Goal: Browse casually: Explore the website without a specific task or goal

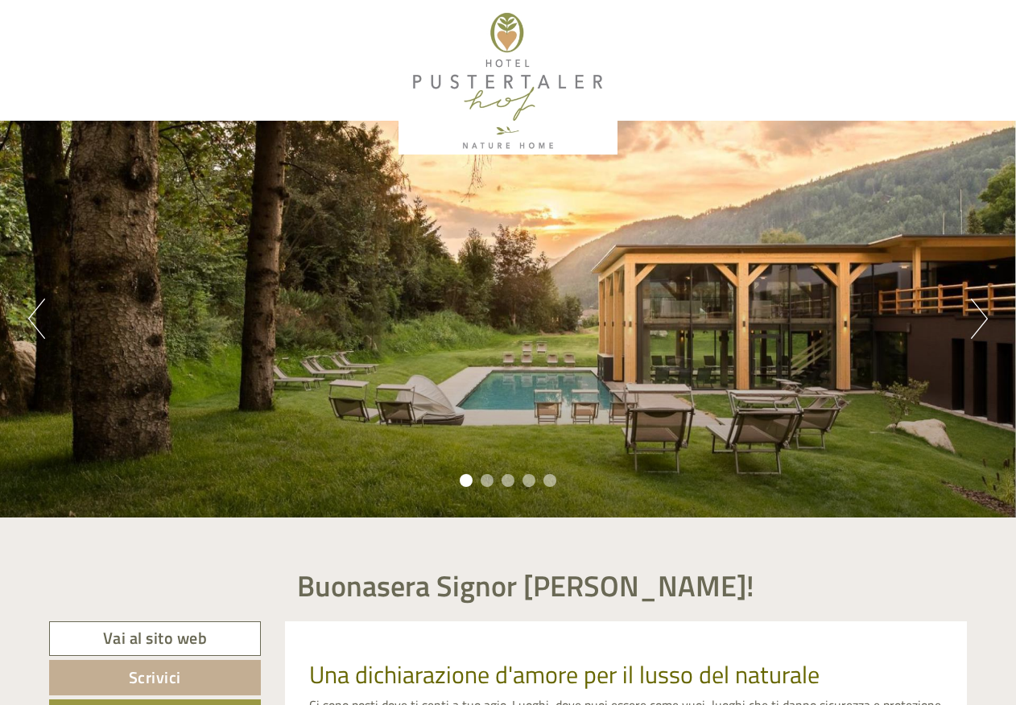
click at [974, 315] on button "Next" at bounding box center [979, 319] width 17 height 40
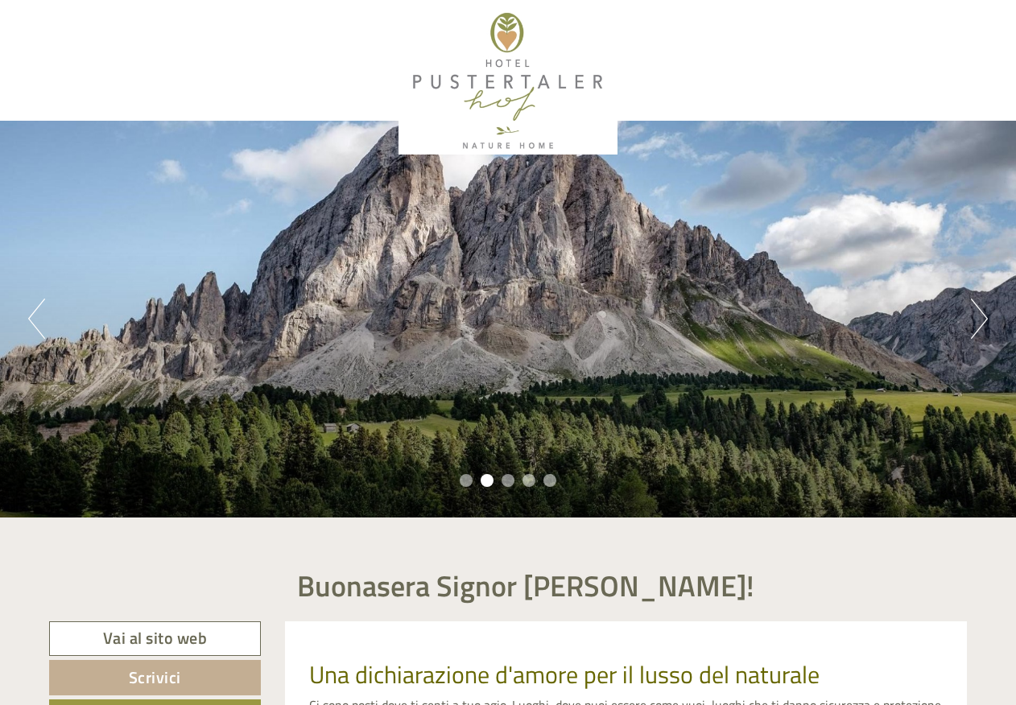
click at [974, 315] on button "Next" at bounding box center [979, 319] width 17 height 40
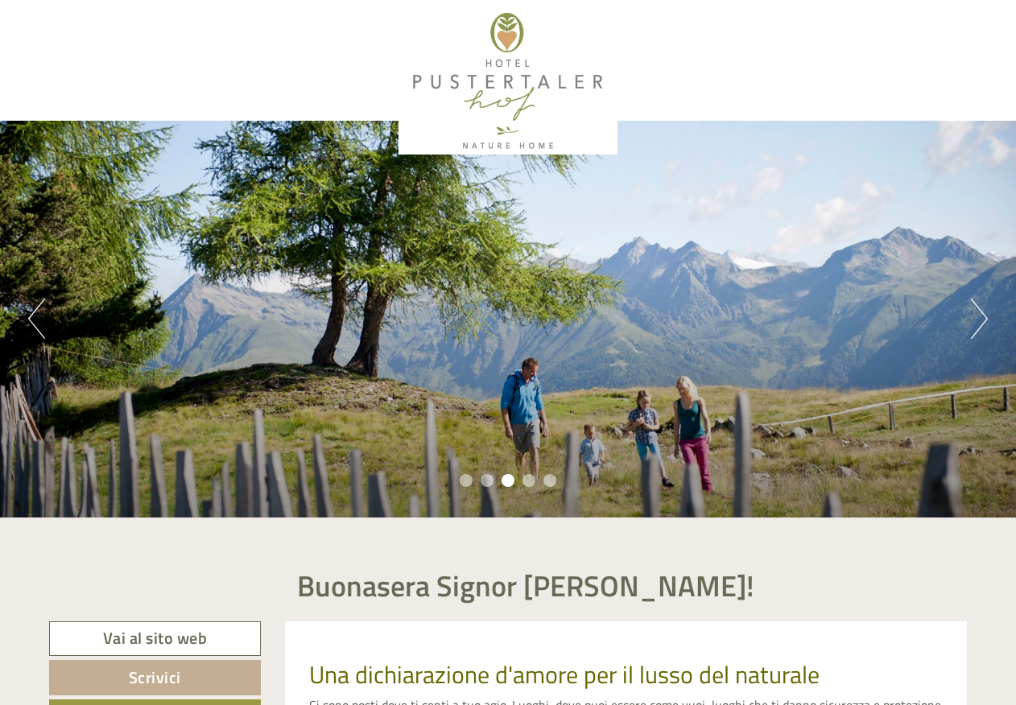
click at [974, 315] on button "Next" at bounding box center [979, 319] width 17 height 40
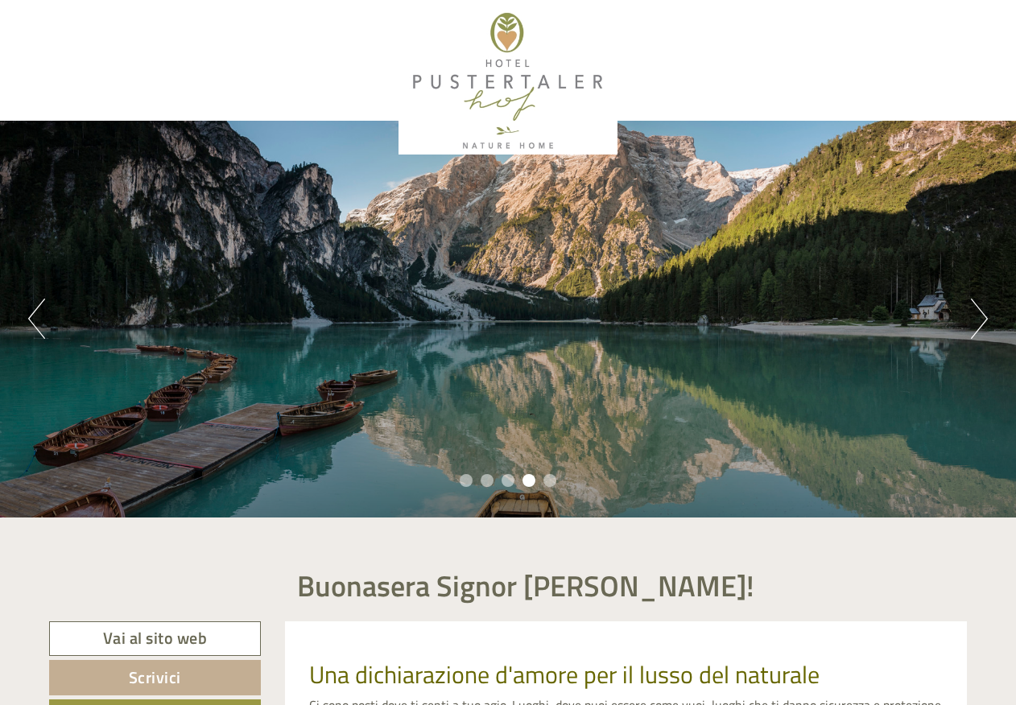
click at [974, 315] on button "Next" at bounding box center [979, 319] width 17 height 40
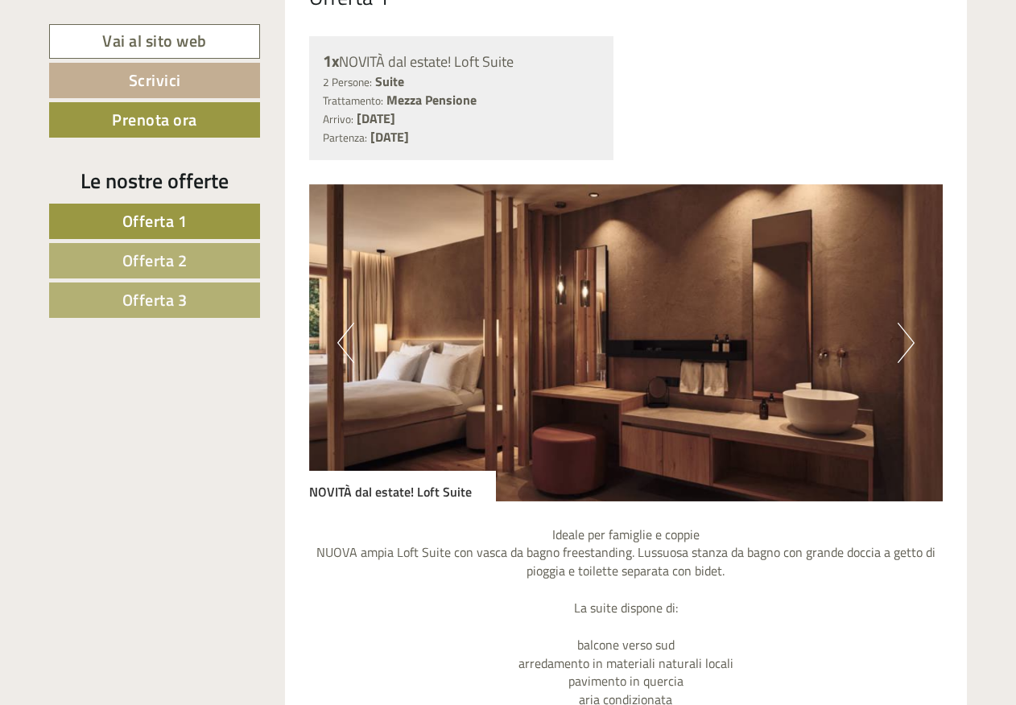
scroll to position [805, 0]
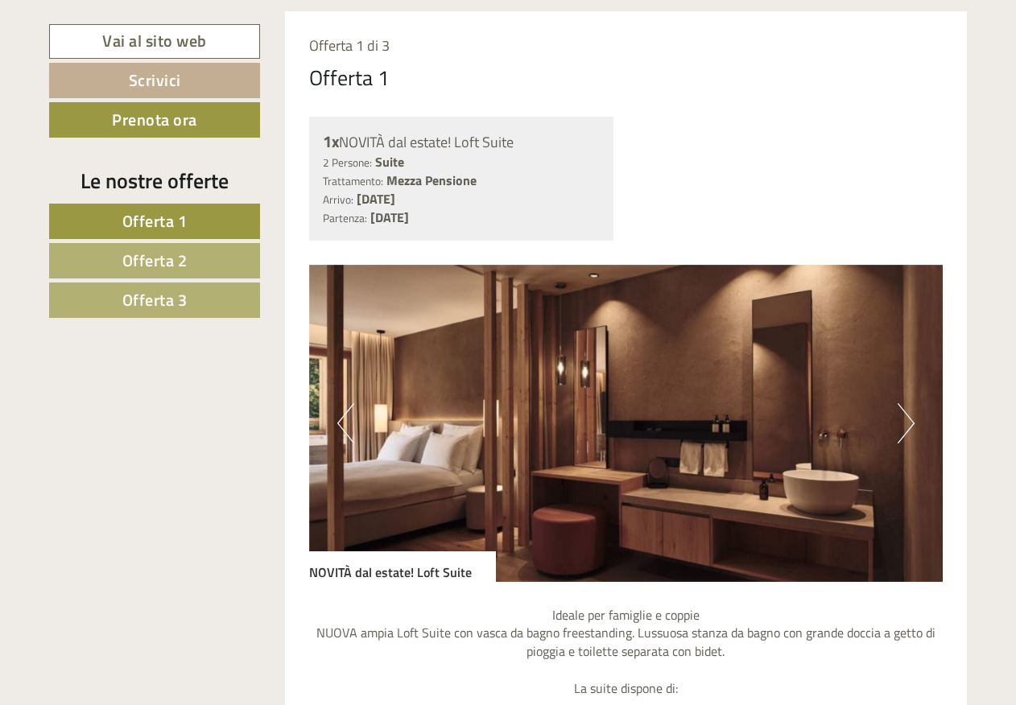
click at [916, 428] on img at bounding box center [626, 423] width 634 height 317
click at [906, 426] on button "Next" at bounding box center [906, 423] width 17 height 40
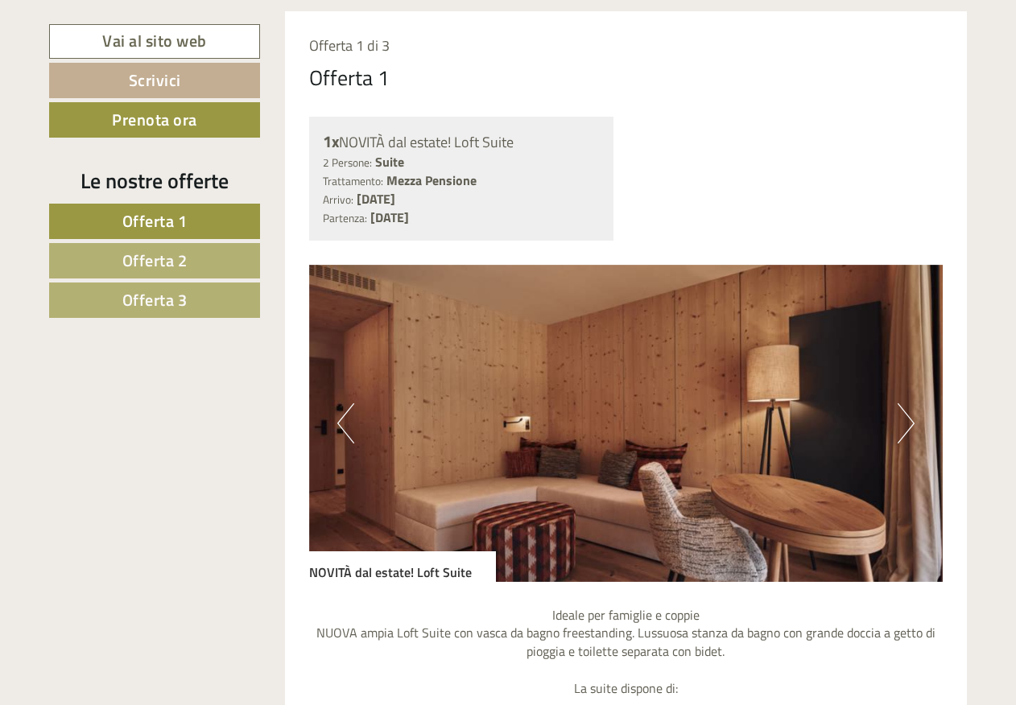
click at [906, 426] on button "Next" at bounding box center [906, 423] width 17 height 40
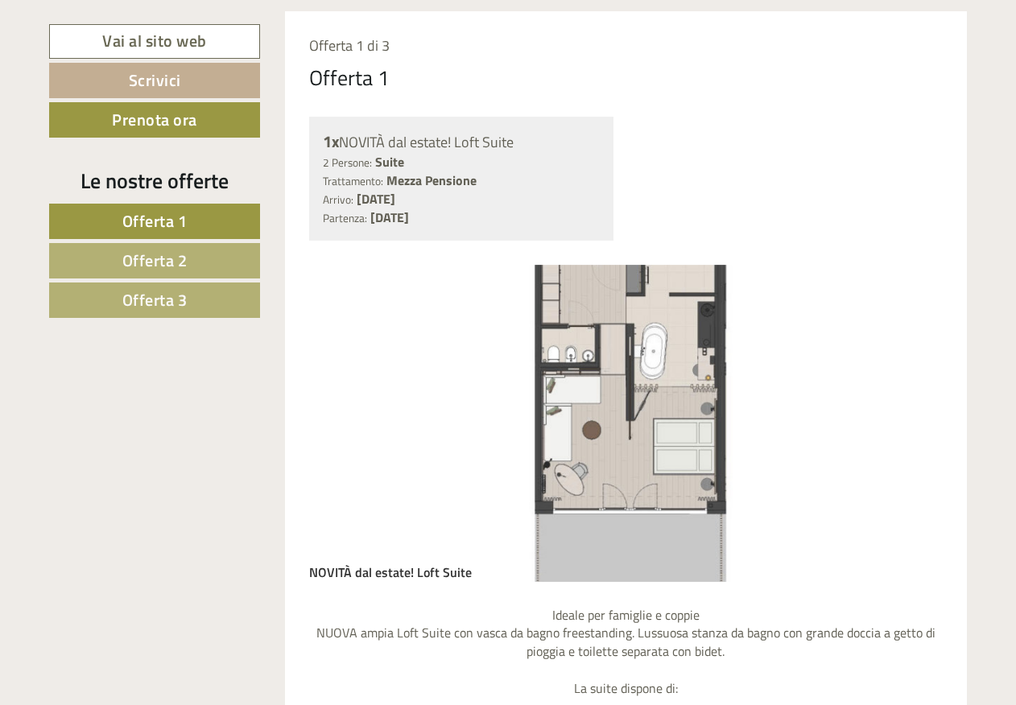
click at [906, 426] on button "Next" at bounding box center [906, 423] width 17 height 40
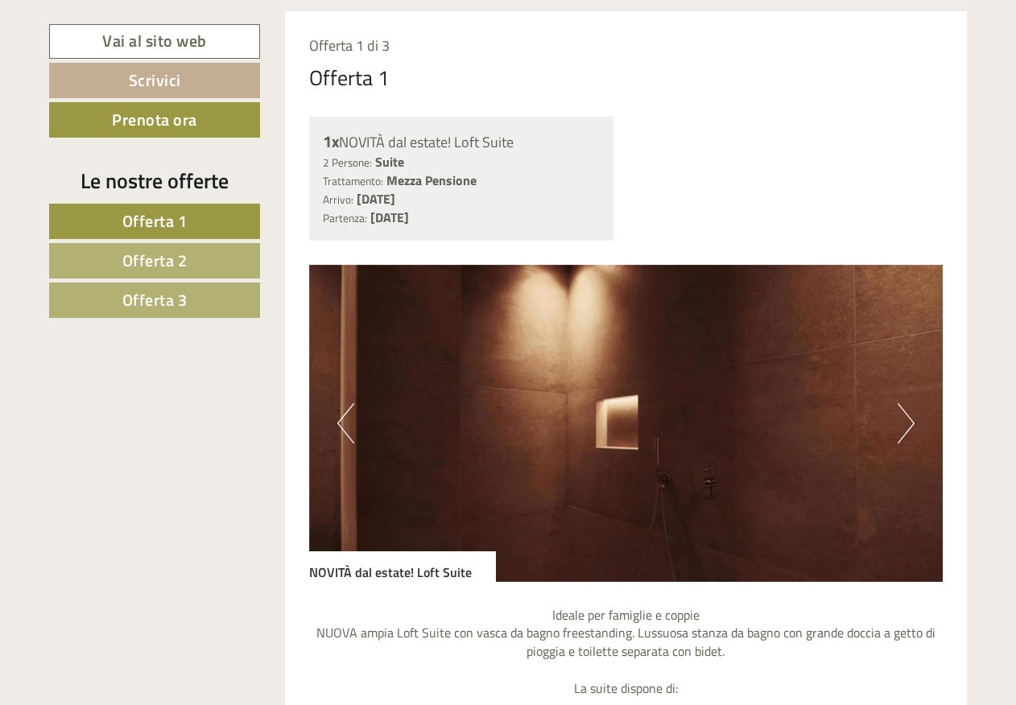
click at [906, 426] on button "Next" at bounding box center [906, 423] width 17 height 40
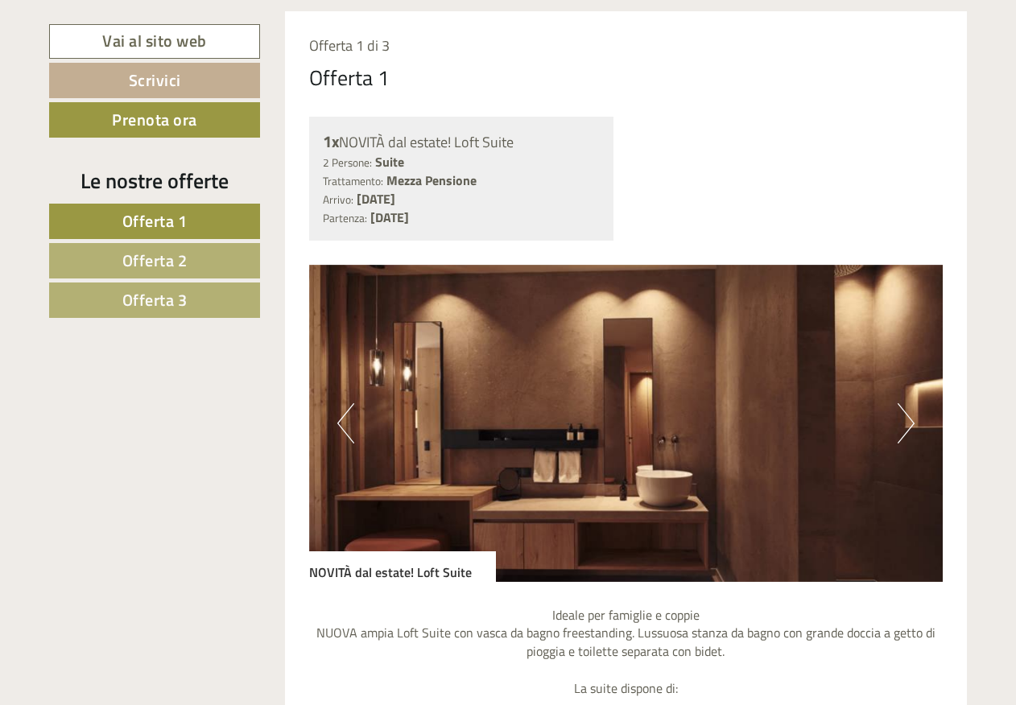
click at [906, 426] on button "Next" at bounding box center [906, 423] width 17 height 40
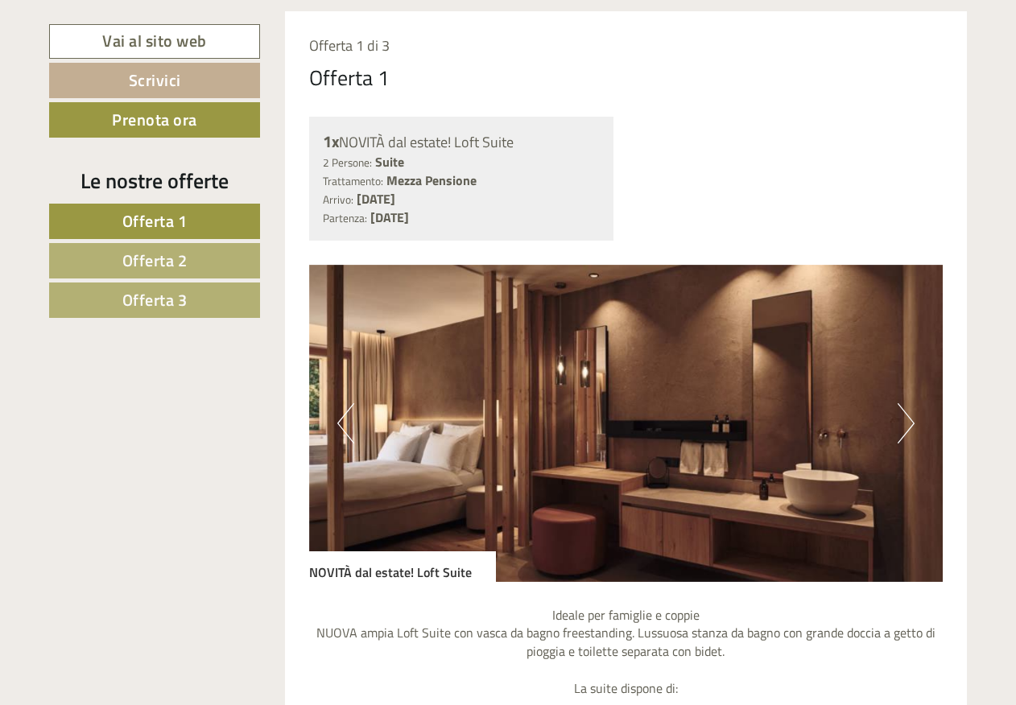
click at [906, 426] on button "Next" at bounding box center [906, 423] width 17 height 40
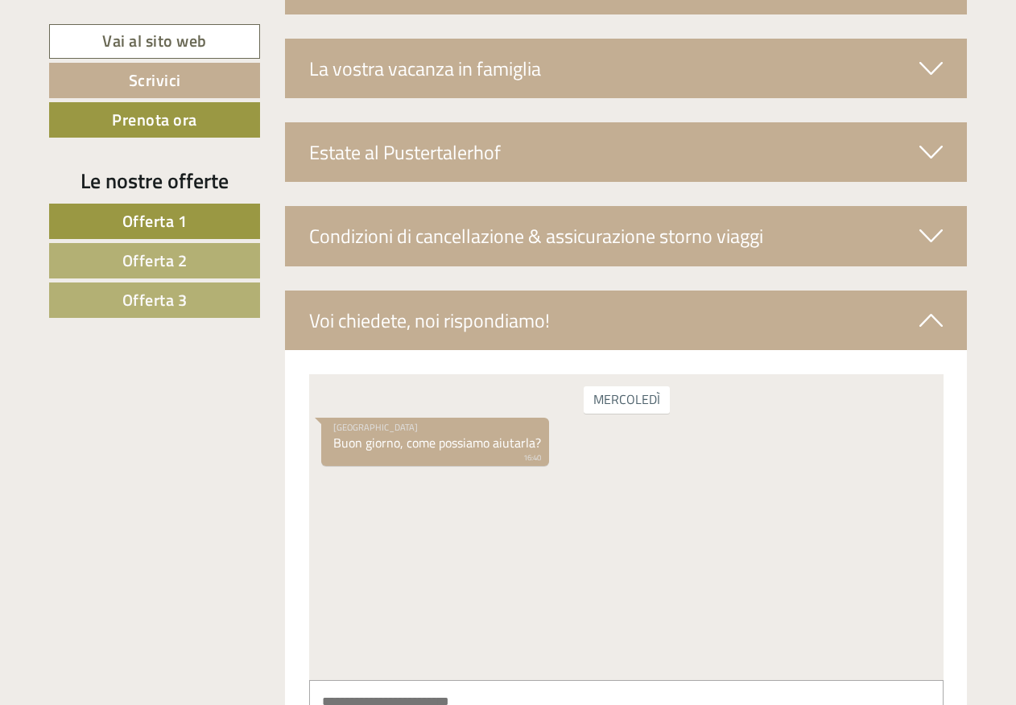
scroll to position [5394, 0]
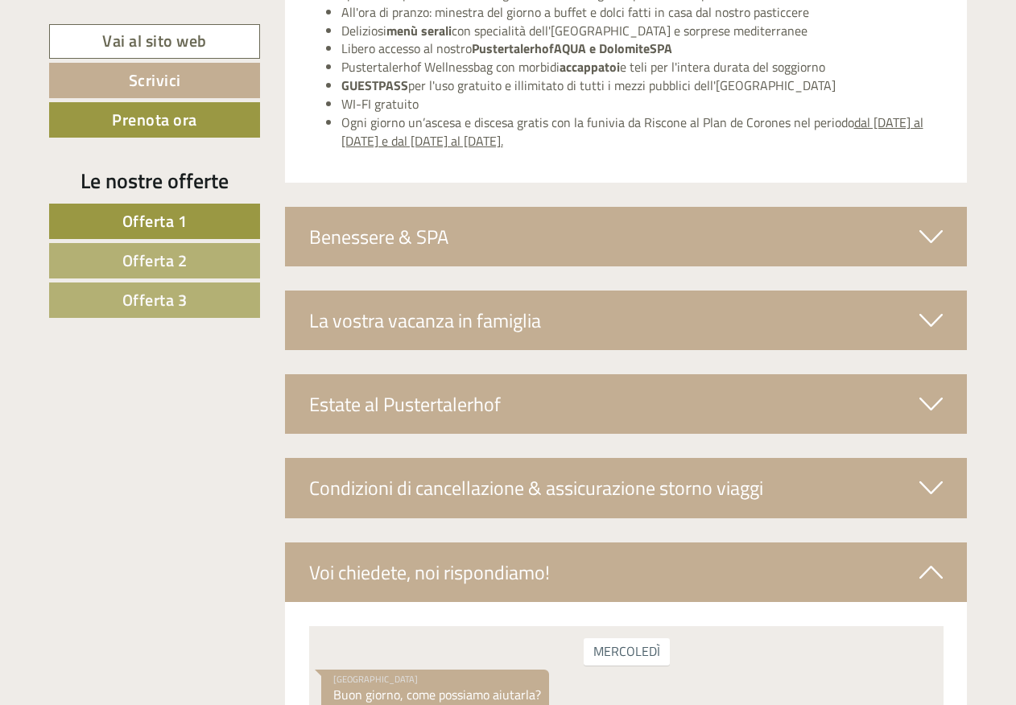
click at [929, 229] on icon at bounding box center [930, 236] width 23 height 27
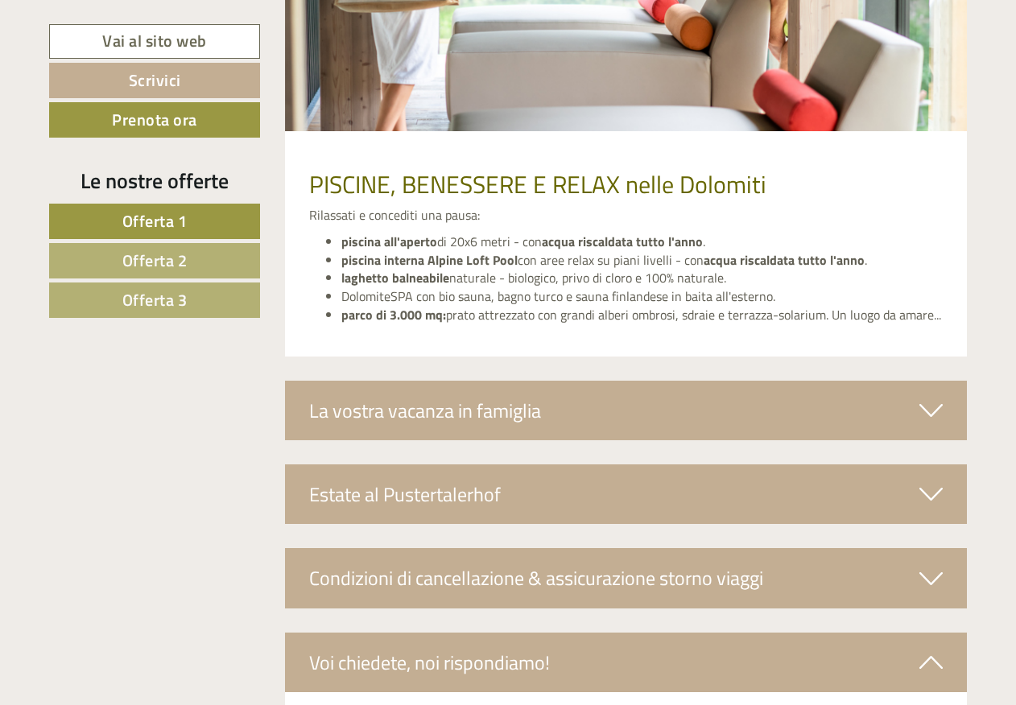
scroll to position [5716, 0]
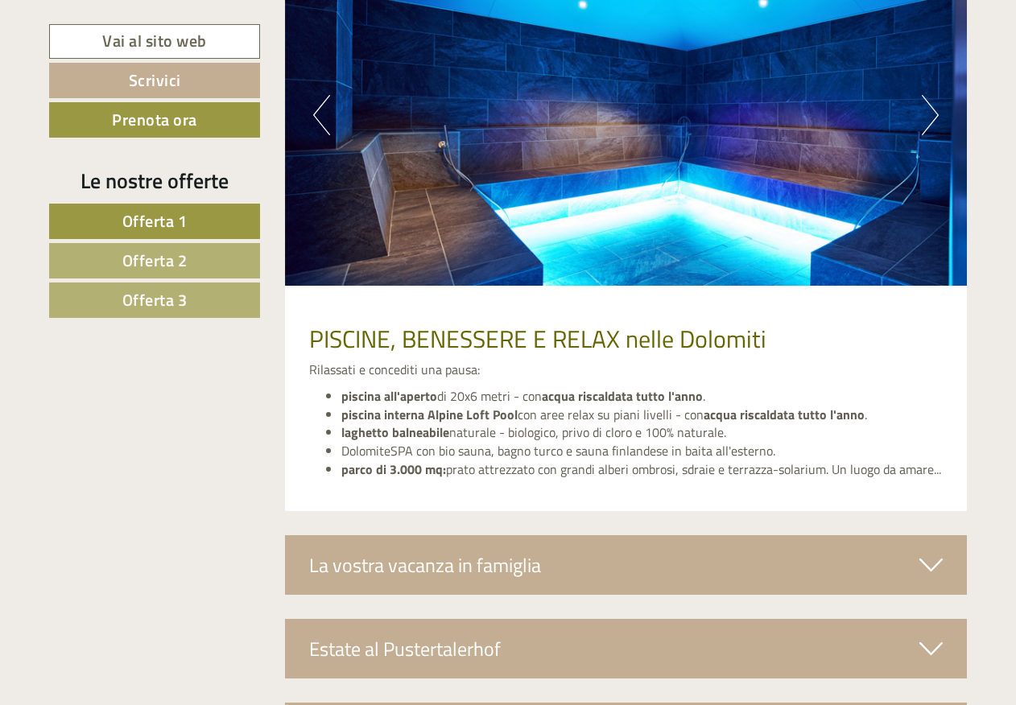
click at [929, 116] on button "Next" at bounding box center [930, 115] width 17 height 40
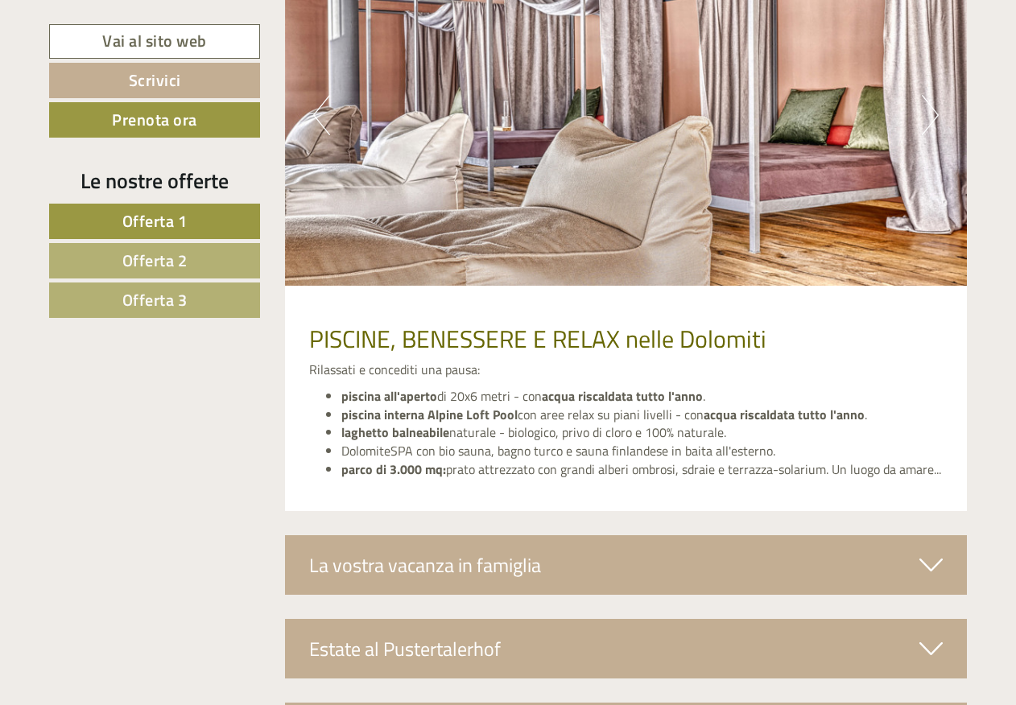
click at [929, 116] on button "Next" at bounding box center [930, 115] width 17 height 40
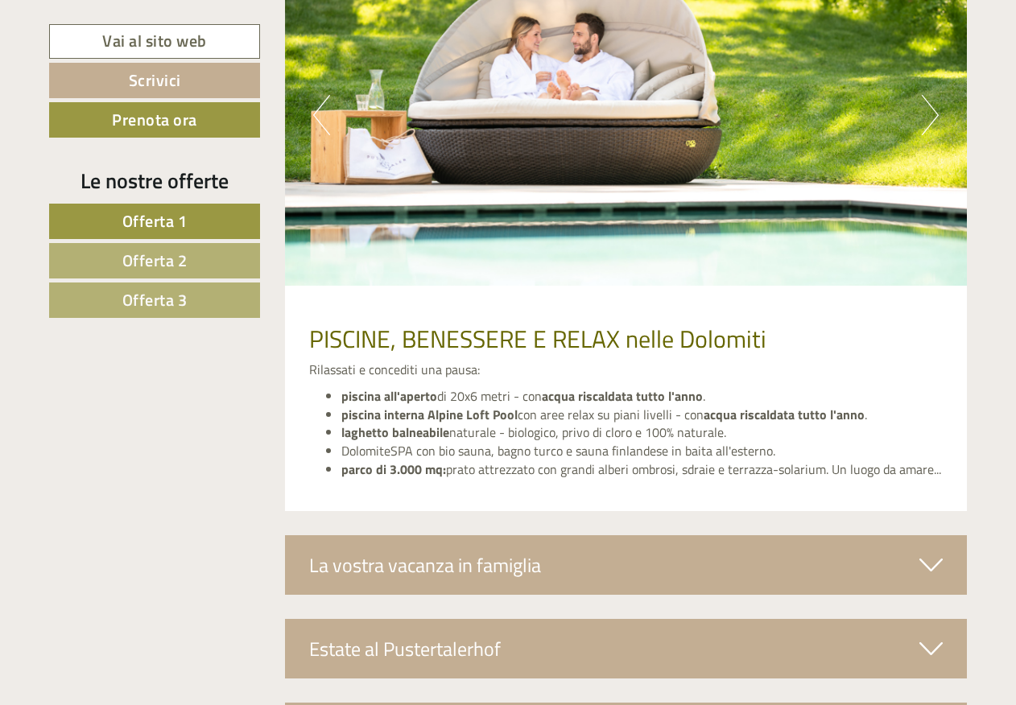
click at [929, 116] on button "Next" at bounding box center [930, 115] width 17 height 40
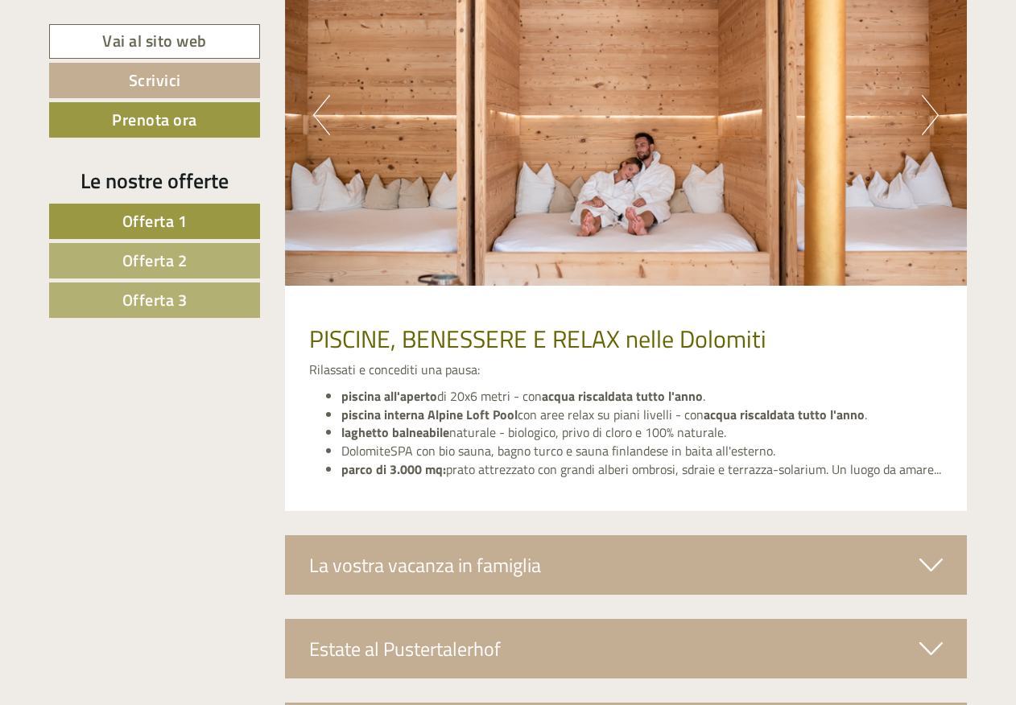
click at [929, 116] on button "Next" at bounding box center [930, 115] width 17 height 40
